Goal: Complete application form: Complete application form

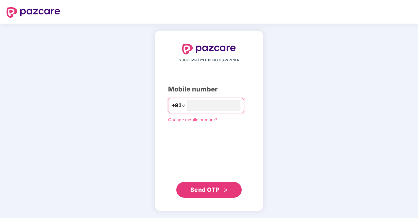
type input "**********"
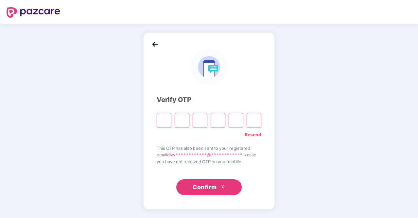
type input "*"
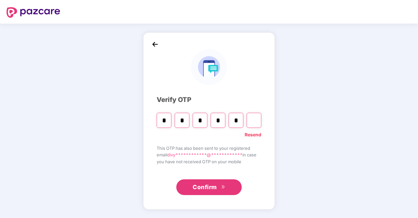
type input "*"
paste input "*"
type input "*"
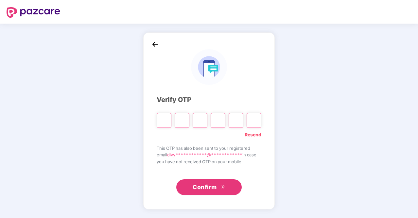
type input "*"
paste input "*"
type input "*"
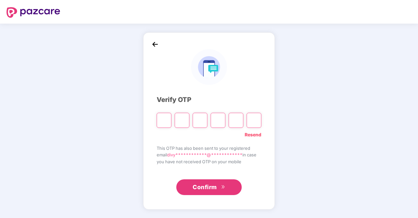
type input "*"
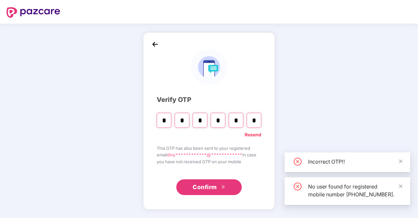
click at [255, 134] on link "Resend" at bounding box center [253, 134] width 17 height 7
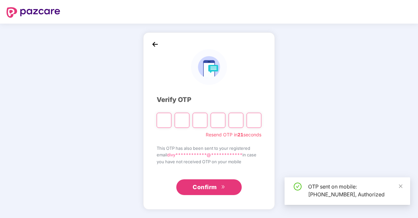
click at [167, 119] on input "Please enter verification code. Digit 1" at bounding box center [164, 120] width 15 height 15
type input "*"
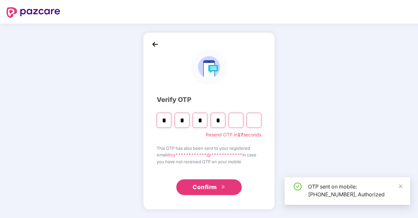
type input "*"
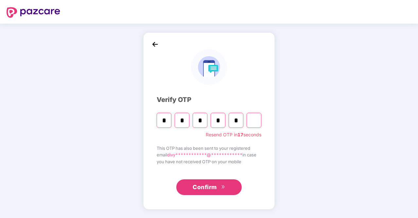
type input "*"
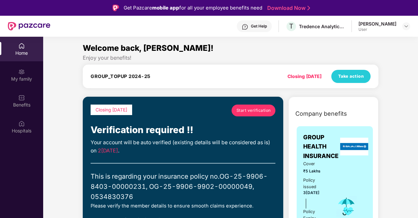
click at [251, 114] on link "Start verification" at bounding box center [254, 110] width 44 height 12
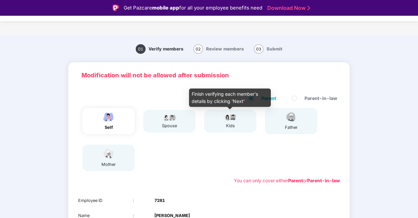
click at [235, 119] on img at bounding box center [230, 117] width 16 height 8
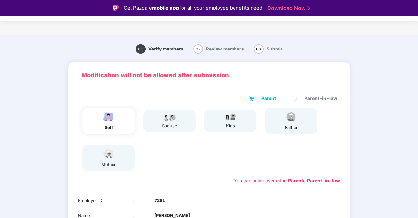
scroll to position [95, 0]
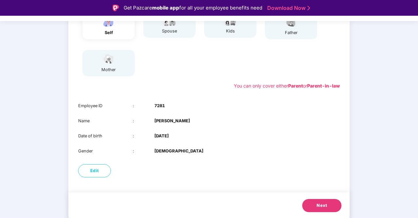
click at [316, 202] on button "Next" at bounding box center [321, 205] width 39 height 13
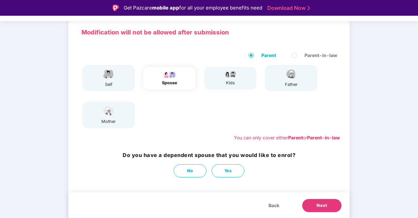
scroll to position [43, 0]
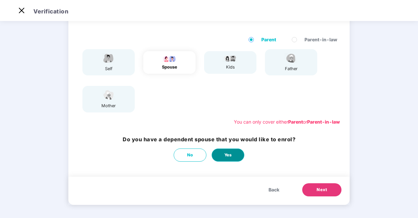
click at [232, 153] on button "Yes" at bounding box center [228, 154] width 33 height 13
select select "******"
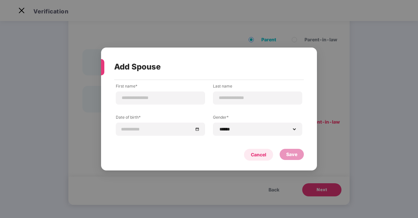
click at [256, 155] on div "Cancel" at bounding box center [258, 154] width 15 height 7
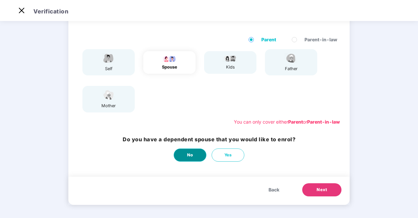
click at [179, 150] on button "No" at bounding box center [190, 154] width 33 height 13
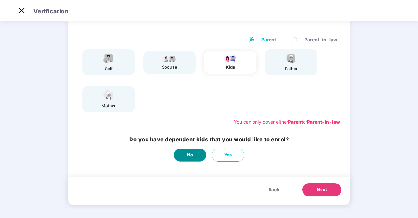
scroll to position [0, 0]
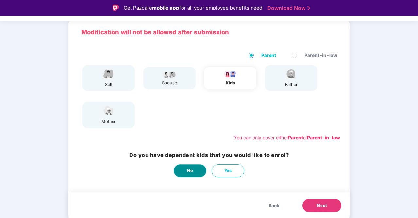
click at [189, 169] on span "No" at bounding box center [190, 170] width 6 height 7
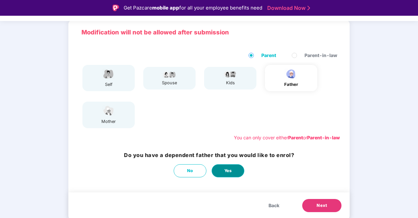
click at [231, 172] on span "Yes" at bounding box center [228, 170] width 8 height 7
select select "****"
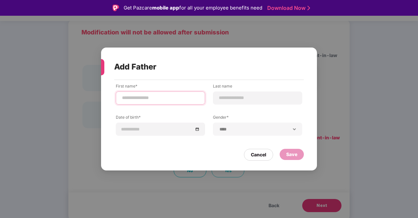
click at [162, 98] on input at bounding box center [160, 97] width 78 height 7
type input "*"
type input "*******"
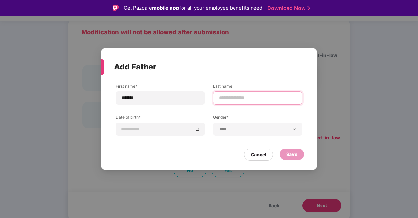
click at [225, 99] on input at bounding box center [258, 97] width 78 height 7
type input "*******"
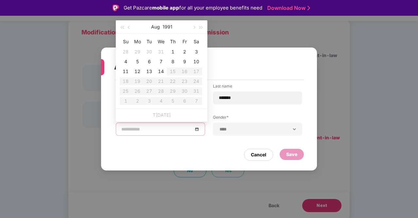
click at [158, 125] on input at bounding box center [157, 128] width 72 height 7
type input "**********"
click at [167, 26] on button "1991" at bounding box center [168, 26] width 10 height 13
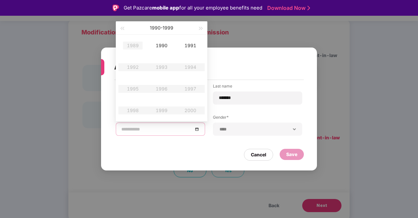
type input "**********"
click at [124, 28] on span "button" at bounding box center [121, 28] width 3 height 3
type input "**********"
click at [190, 66] on div "1974" at bounding box center [191, 67] width 20 height 8
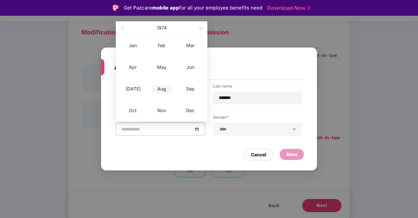
type input "**********"
click at [164, 89] on div "Aug" at bounding box center [162, 89] width 20 height 8
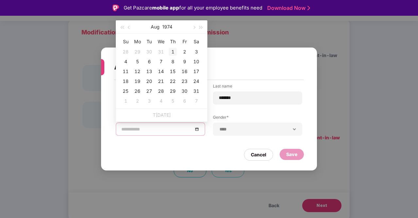
type input "**********"
click at [170, 53] on div "1" at bounding box center [173, 52] width 8 height 8
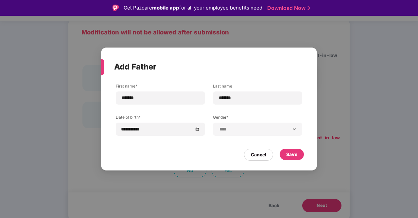
click at [264, 125] on div "**********" at bounding box center [257, 128] width 89 height 13
click at [292, 156] on div "Save" at bounding box center [291, 153] width 11 height 7
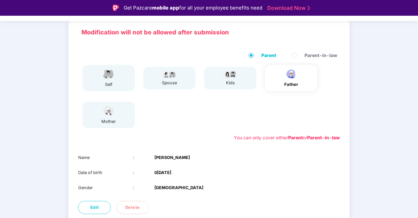
scroll to position [79, 0]
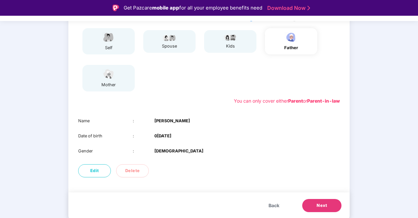
click at [323, 204] on span "Next" at bounding box center [322, 205] width 10 height 7
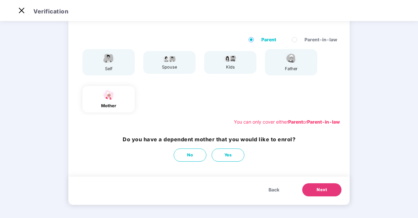
scroll to position [43, 0]
click at [237, 155] on button "Yes" at bounding box center [228, 154] width 33 height 13
select select "******"
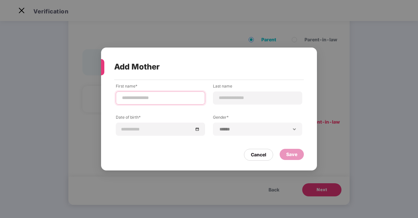
click at [171, 99] on input at bounding box center [160, 97] width 78 height 7
type input "*****"
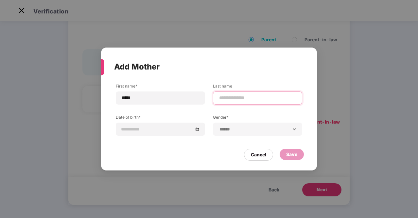
click at [234, 94] on input at bounding box center [258, 97] width 78 height 7
type input "*******"
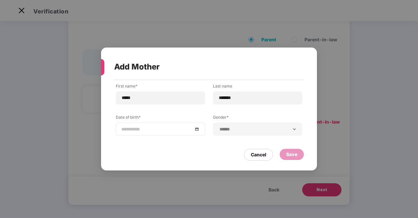
click at [157, 128] on input at bounding box center [157, 128] width 72 height 7
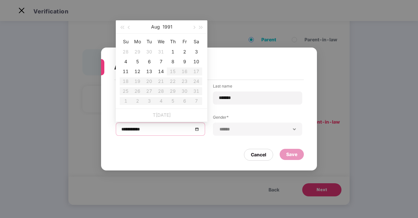
type input "**********"
click at [129, 28] on span "button" at bounding box center [129, 27] width 3 height 3
click at [121, 26] on button "button" at bounding box center [121, 26] width 7 height 13
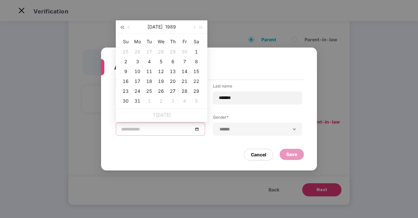
click at [121, 26] on button "button" at bounding box center [121, 26] width 7 height 13
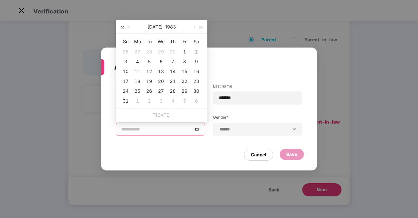
click at [121, 26] on button "button" at bounding box center [121, 26] width 7 height 13
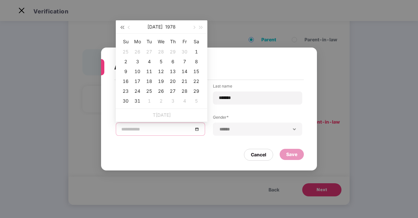
click at [121, 26] on button "button" at bounding box center [121, 26] width 7 height 13
click at [200, 28] on span "button" at bounding box center [201, 27] width 3 height 3
type input "**********"
click at [132, 28] on button "button" at bounding box center [129, 26] width 7 height 13
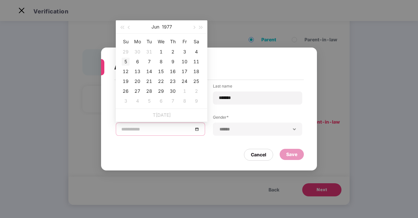
click at [127, 61] on div "5" at bounding box center [126, 62] width 8 height 8
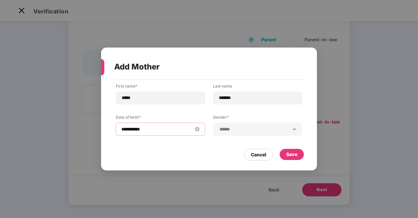
click at [195, 129] on div "**********" at bounding box center [160, 128] width 78 height 7
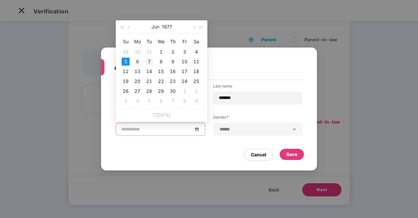
type input "**********"
click at [148, 58] on div "7" at bounding box center [149, 62] width 8 height 8
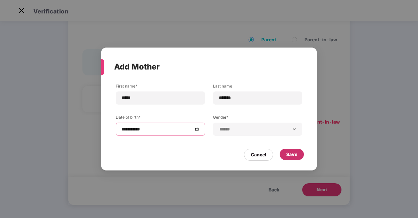
click at [289, 150] on div "Save" at bounding box center [291, 153] width 11 height 7
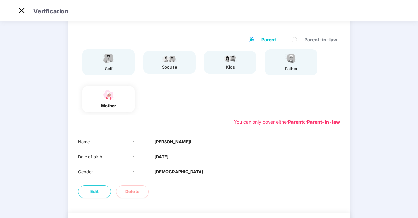
click at [164, 158] on b "[DATE]" at bounding box center [161, 156] width 14 height 7
click at [93, 192] on span "Edit" at bounding box center [94, 191] width 9 height 7
select select "******"
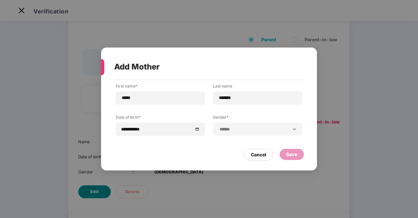
scroll to position [0, 0]
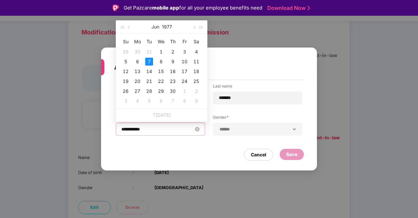
click at [135, 130] on input "**********" at bounding box center [157, 128] width 72 height 7
click at [195, 27] on span "button" at bounding box center [193, 27] width 3 height 3
type input "**********"
click at [152, 61] on div "5" at bounding box center [149, 62] width 8 height 8
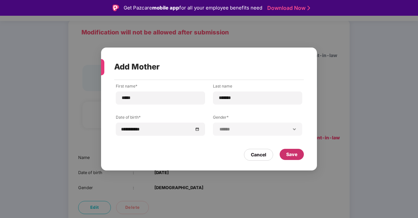
click at [295, 150] on div "Save" at bounding box center [292, 154] width 24 height 11
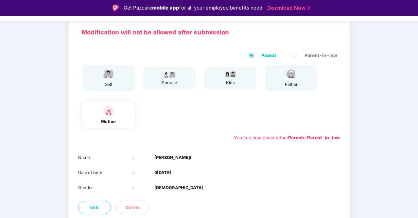
scroll to position [79, 0]
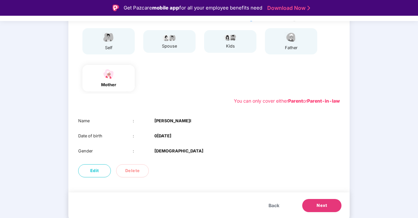
click at [324, 203] on span "Next" at bounding box center [322, 205] width 10 height 7
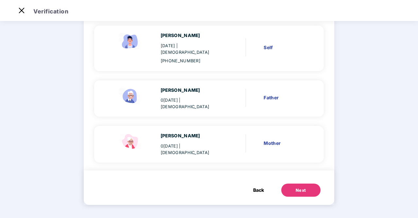
scroll to position [0, 0]
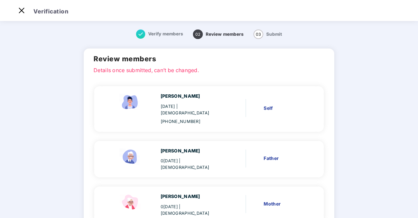
click at [187, 167] on div "[PERSON_NAME] [DATE] | [DEMOGRAPHIC_DATA] Father" at bounding box center [209, 159] width 230 height 37
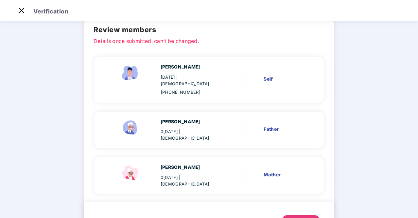
scroll to position [51, 0]
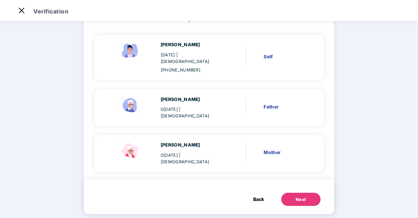
click at [300, 196] on div "Next" at bounding box center [301, 199] width 10 height 7
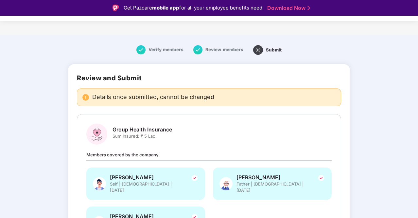
scroll to position [266, 0]
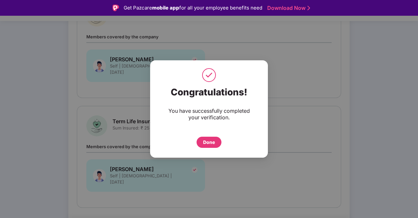
click at [210, 142] on div "Done" at bounding box center [209, 141] width 12 height 7
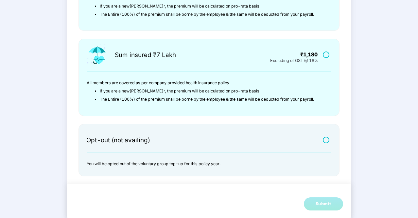
scroll to position [213, 0]
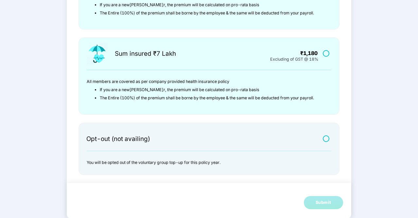
click at [327, 139] on label at bounding box center [327, 138] width 8 height 6
click at [320, 203] on div "Submit" at bounding box center [324, 202] width 16 height 7
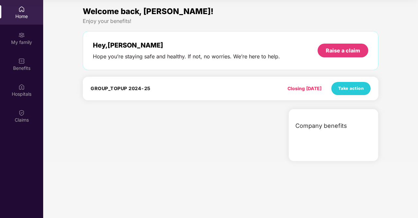
scroll to position [0, 0]
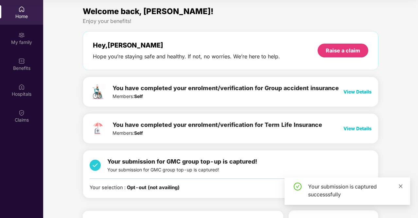
click at [400, 186] on icon "close" at bounding box center [401, 186] width 4 height 4
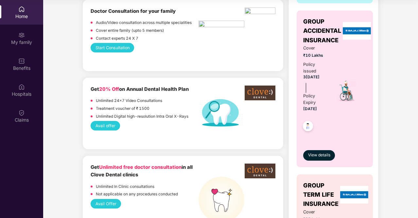
scroll to position [395, 0]
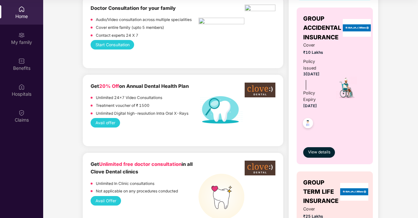
click at [99, 102] on p "Treatment voucher of ₹ 1500" at bounding box center [123, 105] width 54 height 6
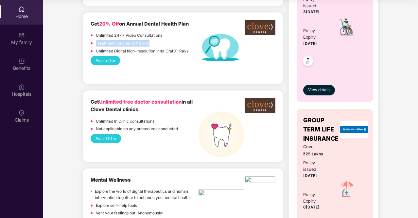
scroll to position [459, 0]
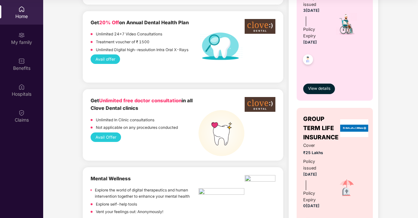
click at [152, 97] on span "Unlimited free doctor consultation" at bounding box center [140, 100] width 82 height 6
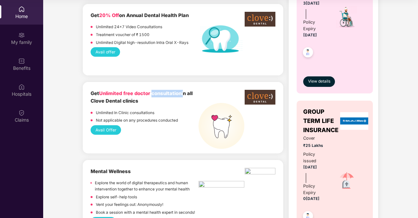
scroll to position [466, 0]
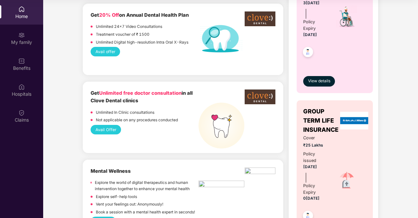
click at [123, 92] on span "Unlimited free doctor consultation" at bounding box center [140, 93] width 82 height 6
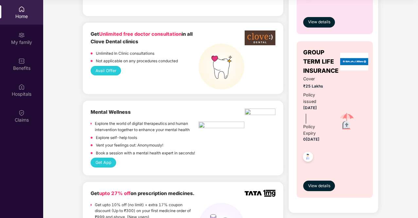
scroll to position [526, 0]
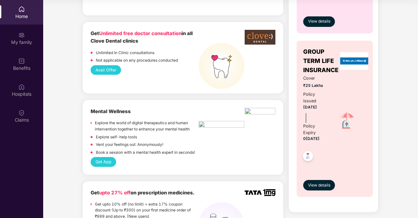
click at [109, 66] on button "Avail Offer" at bounding box center [106, 69] width 30 height 9
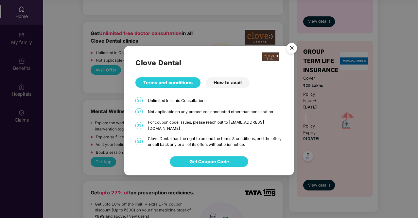
click at [231, 85] on div "How to avail" at bounding box center [228, 82] width 44 height 10
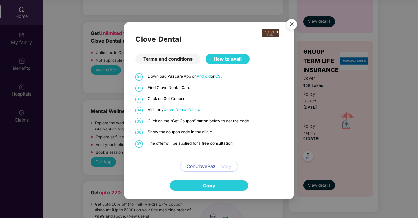
click at [296, 25] on img "Close" at bounding box center [292, 25] width 18 height 18
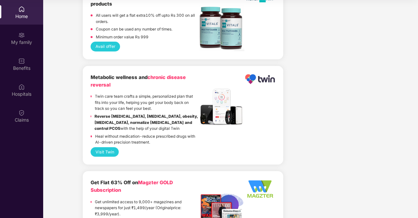
scroll to position [1375, 0]
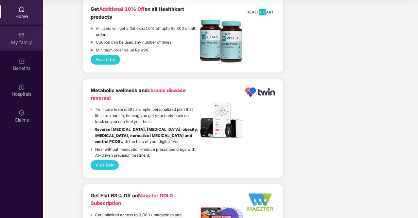
click at [21, 32] on img at bounding box center [21, 35] width 7 height 7
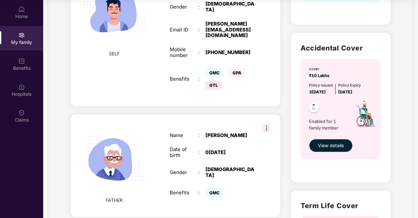
scroll to position [319, 0]
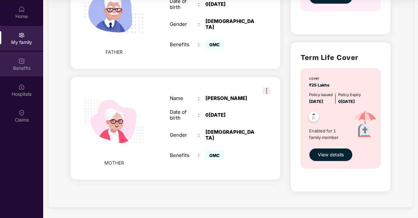
click at [22, 69] on div "Benefits" at bounding box center [21, 68] width 43 height 7
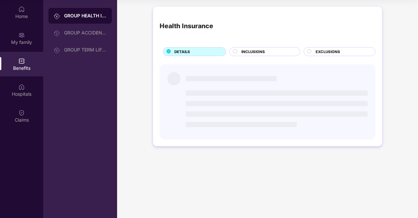
scroll to position [0, 0]
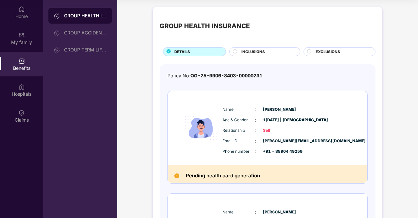
click at [238, 51] on div "INCLUSIONS" at bounding box center [267, 52] width 59 height 7
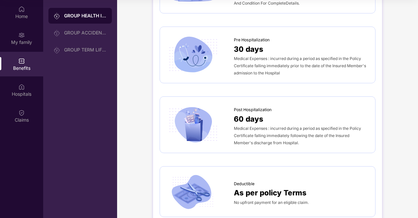
scroll to position [394, 0]
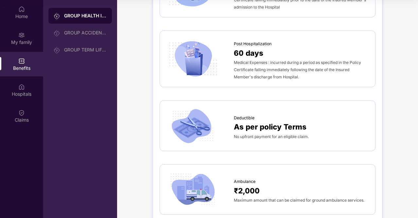
click at [247, 124] on span "As per policy Terms" at bounding box center [270, 126] width 73 height 11
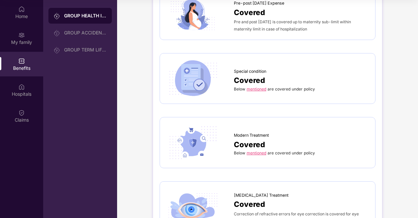
scroll to position [773, 0]
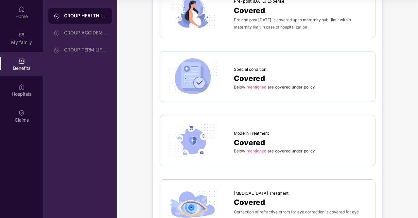
click at [256, 85] on link "mentioned" at bounding box center [257, 86] width 20 height 5
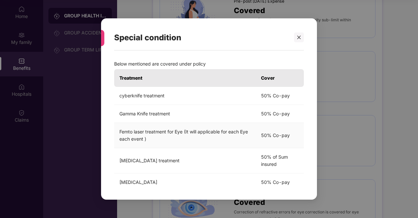
scroll to position [26, 0]
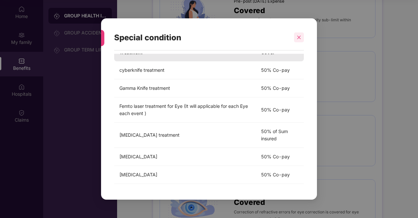
click at [301, 34] on div at bounding box center [299, 37] width 10 height 10
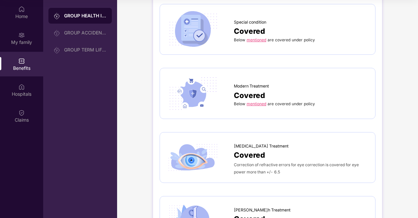
scroll to position [821, 0]
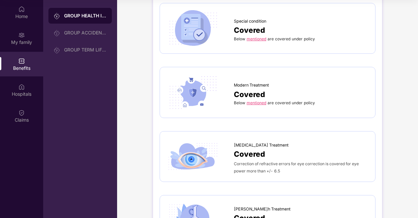
click at [260, 100] on link "mentioned" at bounding box center [257, 102] width 20 height 5
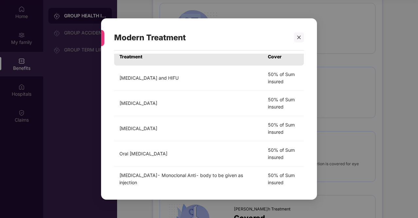
scroll to position [0, 0]
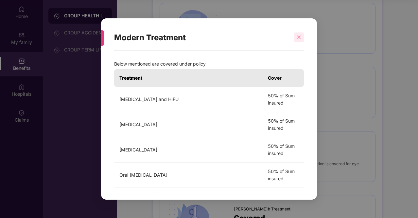
click at [301, 36] on div at bounding box center [299, 37] width 10 height 10
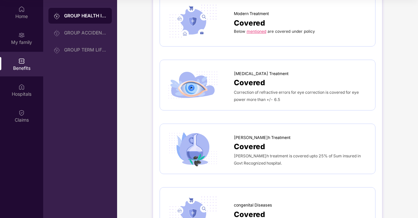
scroll to position [911, 0]
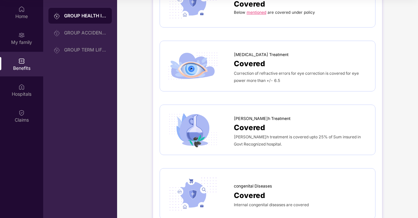
click at [258, 61] on span "Covered" at bounding box center [249, 63] width 31 height 11
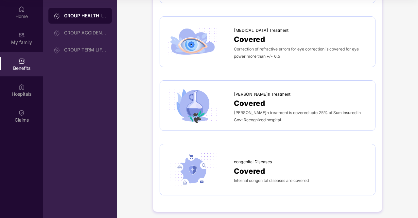
click at [255, 98] on span "Covered" at bounding box center [249, 102] width 31 height 11
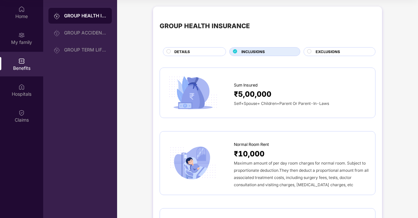
scroll to position [0, 0]
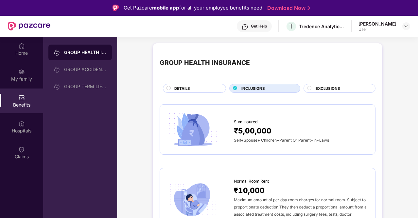
click at [321, 85] on span "EXCLUSIONS" at bounding box center [328, 88] width 25 height 6
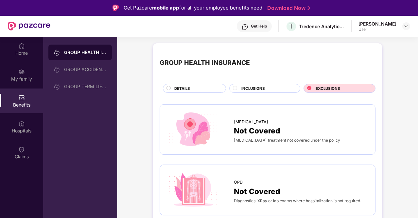
click at [321, 85] on span "EXCLUSIONS" at bounding box center [328, 88] width 25 height 6
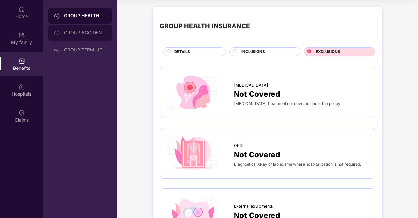
click at [83, 37] on div "GROUP ACCIDENTAL INSURANCE" at bounding box center [79, 33] width 63 height 16
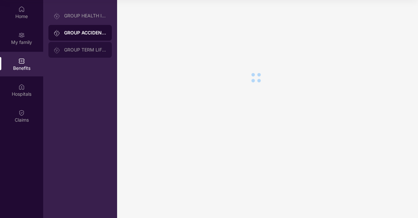
click at [87, 51] on div "GROUP TERM LIFE INSURANCE" at bounding box center [85, 49] width 43 height 5
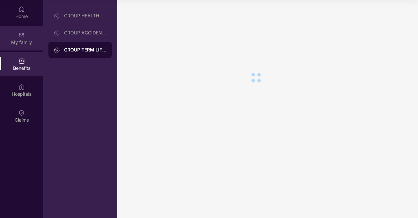
click at [29, 29] on div "My family" at bounding box center [21, 38] width 43 height 25
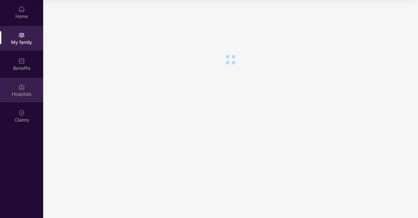
click at [33, 89] on div "Hospitals" at bounding box center [21, 90] width 43 height 25
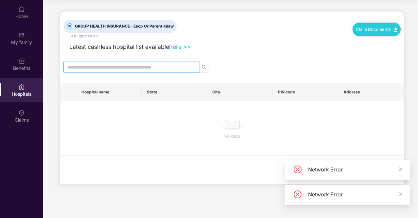
click at [145, 65] on input "text" at bounding box center [128, 66] width 123 height 7
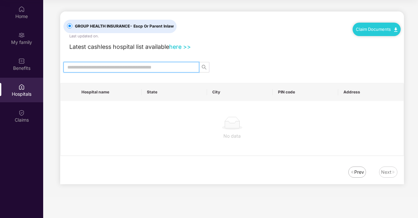
click at [145, 65] on input "text" at bounding box center [128, 66] width 123 height 7
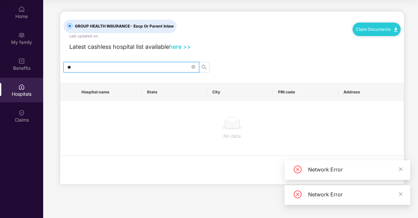
type input "**"
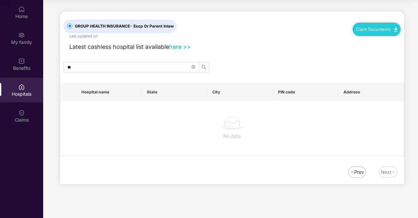
click at [282, 192] on main "GROUP HEALTH INSURANCE - Escp Or Parent Inlaw Last updated on . Claim Documents…" at bounding box center [230, 98] width 375 height 197
click at [20, 39] on div "My family" at bounding box center [21, 42] width 43 height 7
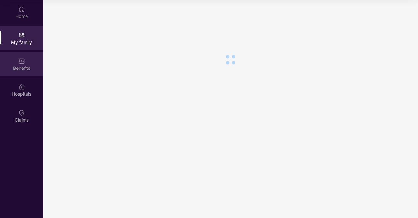
click at [21, 60] on img at bounding box center [21, 61] width 7 height 7
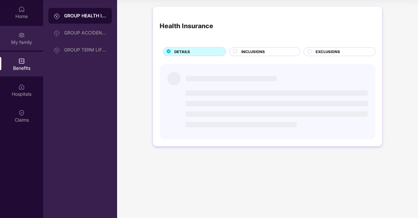
click at [21, 45] on div "My family" at bounding box center [21, 42] width 43 height 7
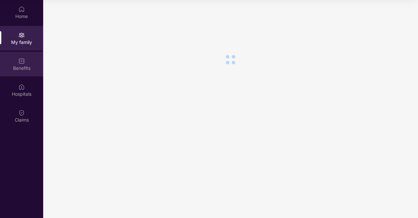
click at [21, 65] on div "Benefits" at bounding box center [21, 68] width 43 height 7
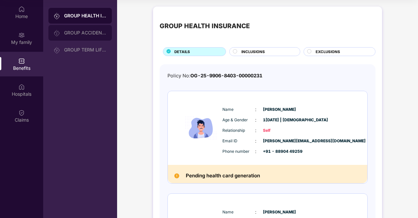
click at [83, 37] on div "GROUP ACCIDENTAL INSURANCE" at bounding box center [79, 33] width 63 height 16
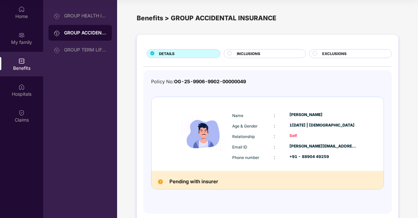
scroll to position [11, 0]
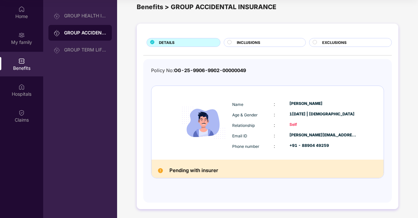
click at [253, 43] on span "INCLUSIONS" at bounding box center [249, 43] width 24 height 6
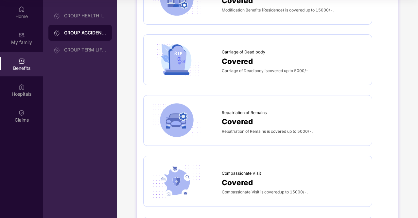
scroll to position [758, 0]
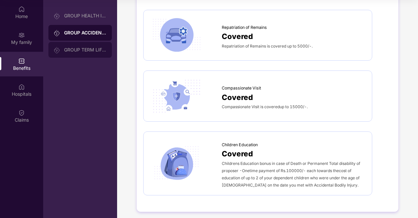
click at [92, 49] on div "GROUP TERM LIFE INSURANCE" at bounding box center [85, 49] width 43 height 5
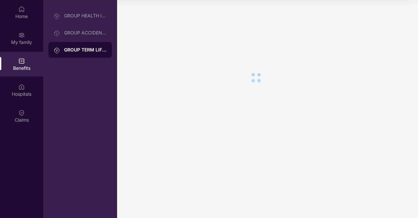
scroll to position [0, 0]
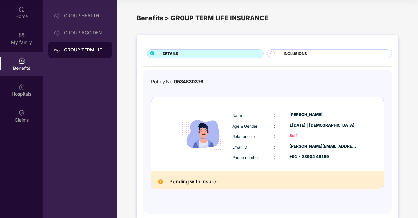
click at [274, 52] on circle at bounding box center [273, 53] width 4 height 4
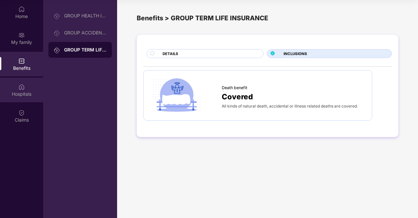
click at [19, 89] on img at bounding box center [21, 86] width 7 height 7
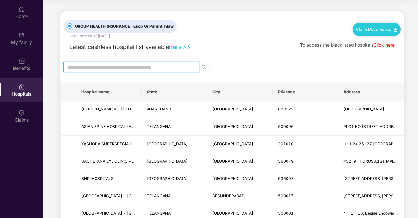
click at [98, 64] on input "text" at bounding box center [128, 66] width 123 height 7
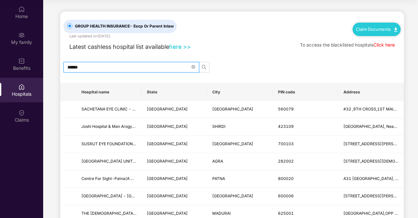
type input "*******"
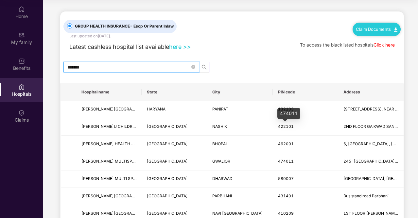
scroll to position [0, 0]
click at [193, 63] on span at bounding box center [193, 66] width 4 height 6
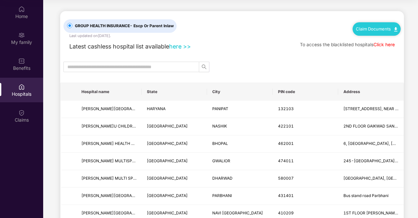
click at [186, 46] on link "here >>" at bounding box center [180, 46] width 22 height 7
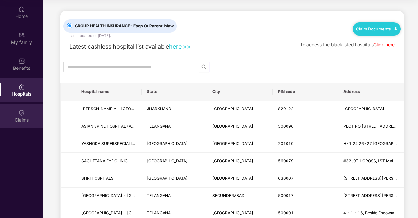
click at [32, 110] on div "Claims" at bounding box center [21, 115] width 43 height 25
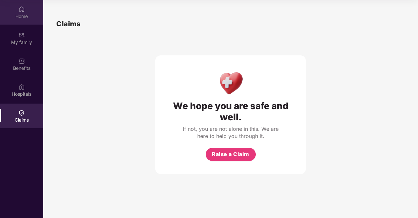
click at [29, 15] on div "Home" at bounding box center [21, 16] width 43 height 7
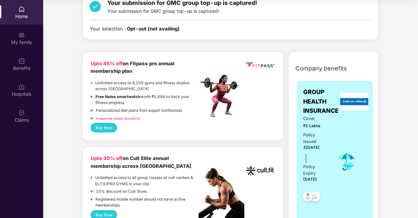
scroll to position [111, 0]
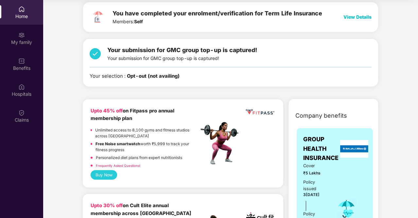
click at [108, 171] on button "Buy Now" at bounding box center [104, 174] width 26 height 9
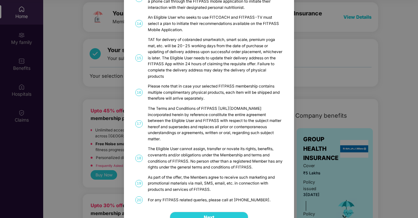
scroll to position [330, 0]
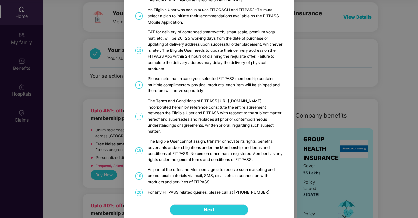
click at [198, 204] on button "Next" at bounding box center [209, 209] width 79 height 11
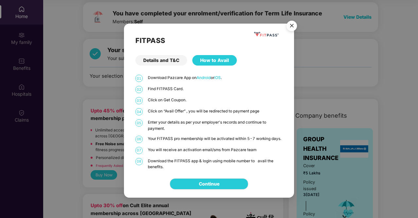
scroll to position [0, 0]
click at [291, 30] on img "Close" at bounding box center [292, 27] width 18 height 18
